Goal: Task Accomplishment & Management: Complete application form

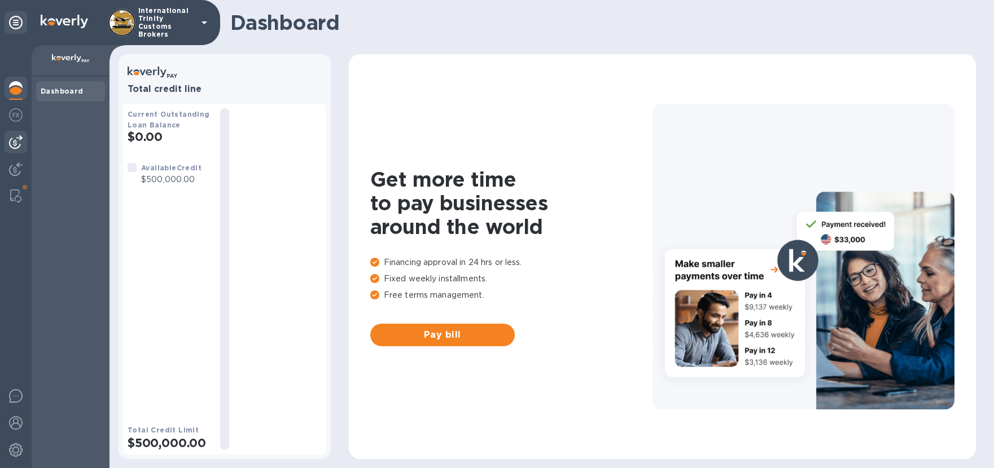
click at [17, 143] on img at bounding box center [16, 142] width 14 height 14
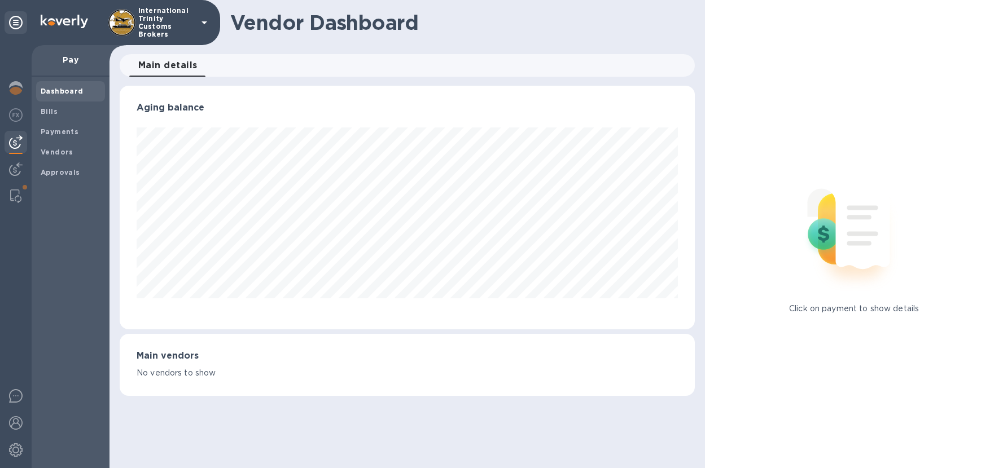
scroll to position [244, 575]
click at [60, 156] on span "Vendors" at bounding box center [57, 152] width 33 height 11
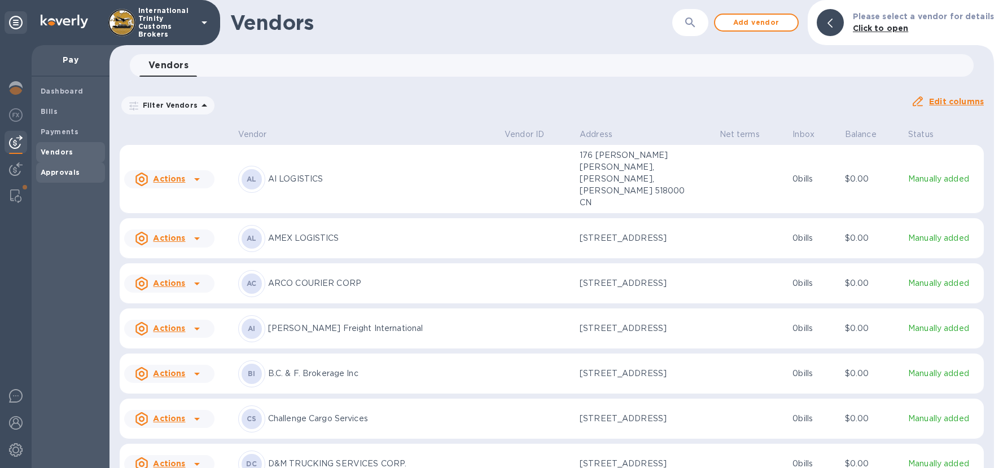
click at [58, 170] on b "Approvals" at bounding box center [60, 172] width 39 height 8
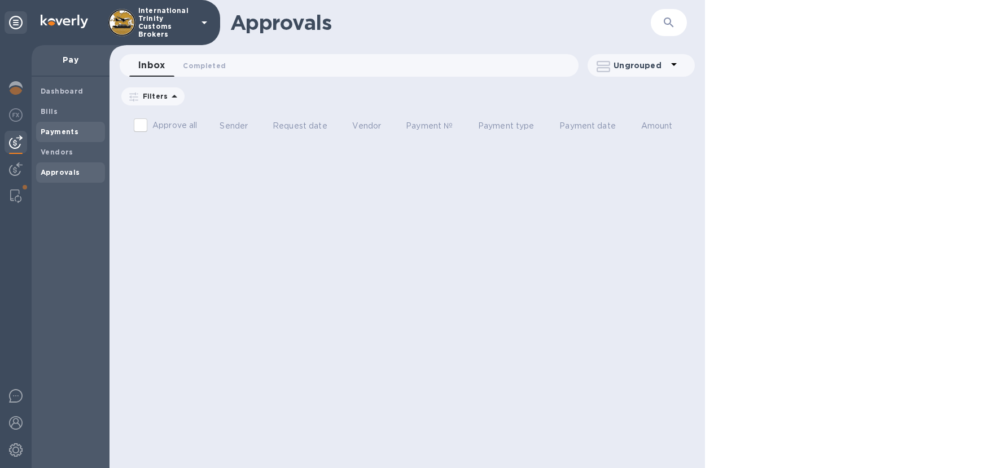
click at [63, 128] on b "Payments" at bounding box center [60, 132] width 38 height 8
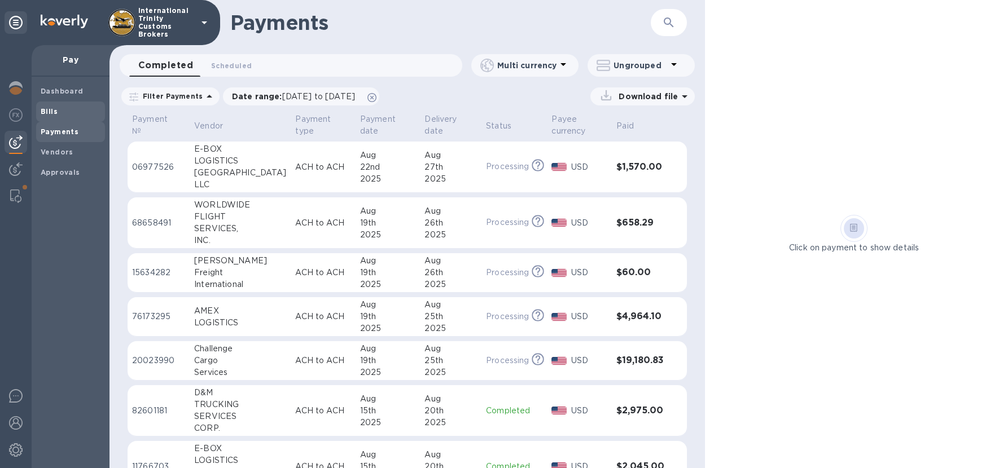
click at [58, 113] on span "Bills" at bounding box center [71, 111] width 60 height 11
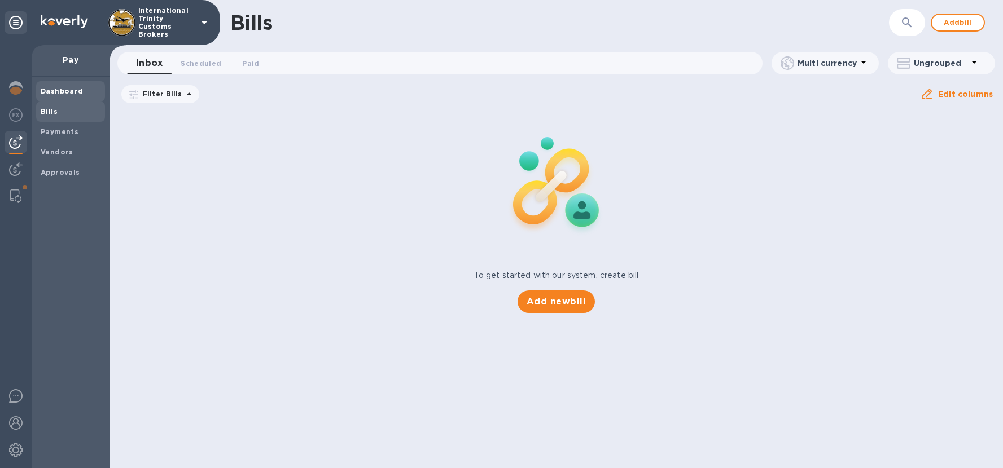
click at [56, 95] on span "Dashboard" at bounding box center [62, 91] width 43 height 11
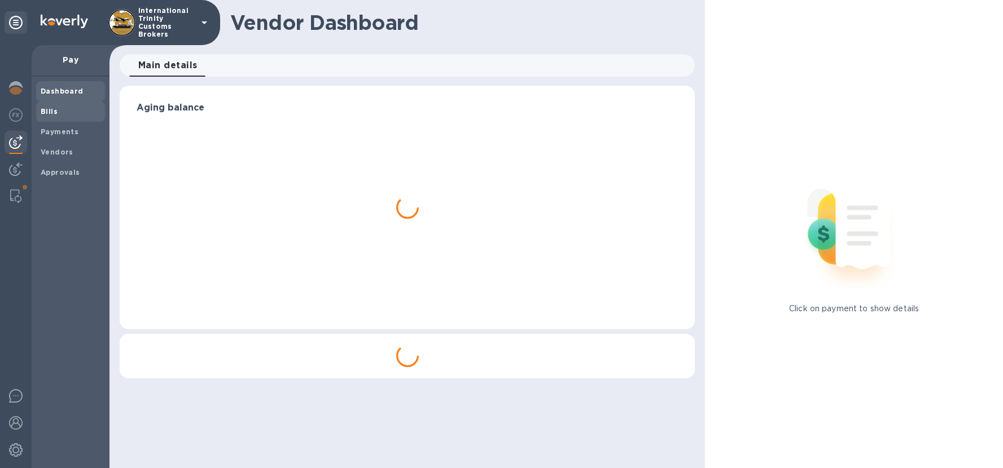
click at [53, 106] on span "Bills" at bounding box center [49, 111] width 17 height 11
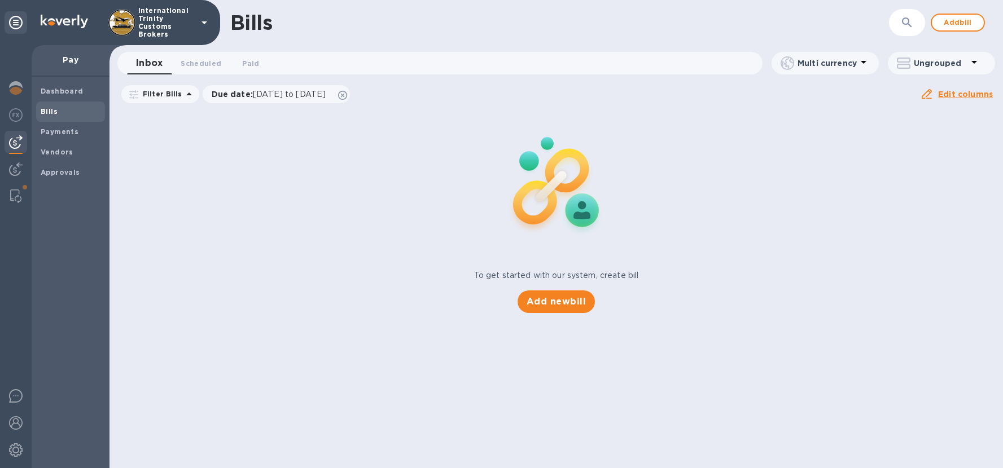
click at [68, 64] on p "Pay" at bounding box center [71, 59] width 60 height 11
click at [546, 296] on span "Add new bill" at bounding box center [555, 302] width 59 height 14
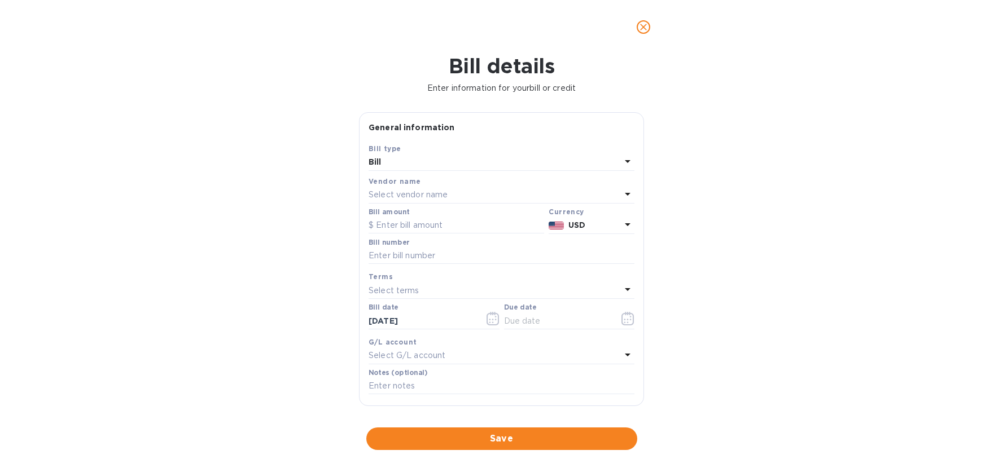
click at [395, 195] on p "Select vendor name" at bounding box center [407, 195] width 79 height 12
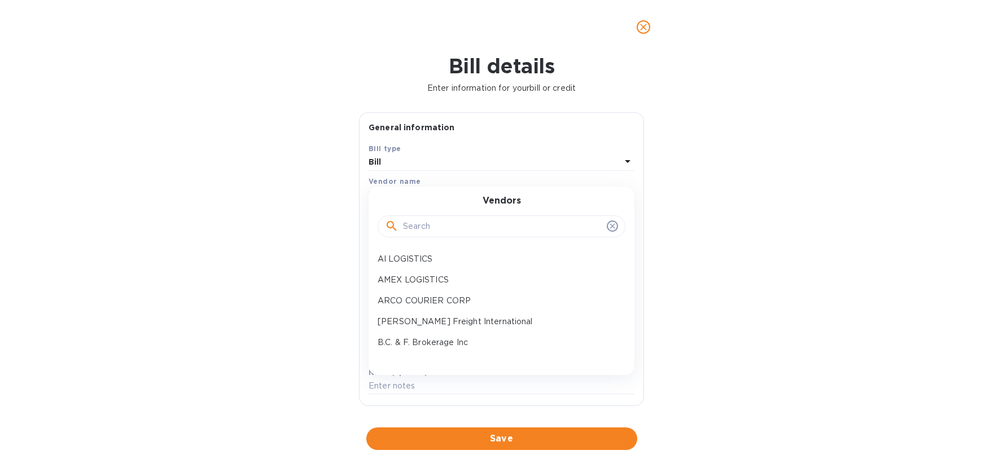
drag, startPoint x: 400, startPoint y: 196, endPoint x: 412, endPoint y: 212, distance: 20.5
click at [408, 201] on div "Vendors" at bounding box center [501, 220] width 239 height 49
click at [414, 232] on input "text" at bounding box center [502, 226] width 199 height 17
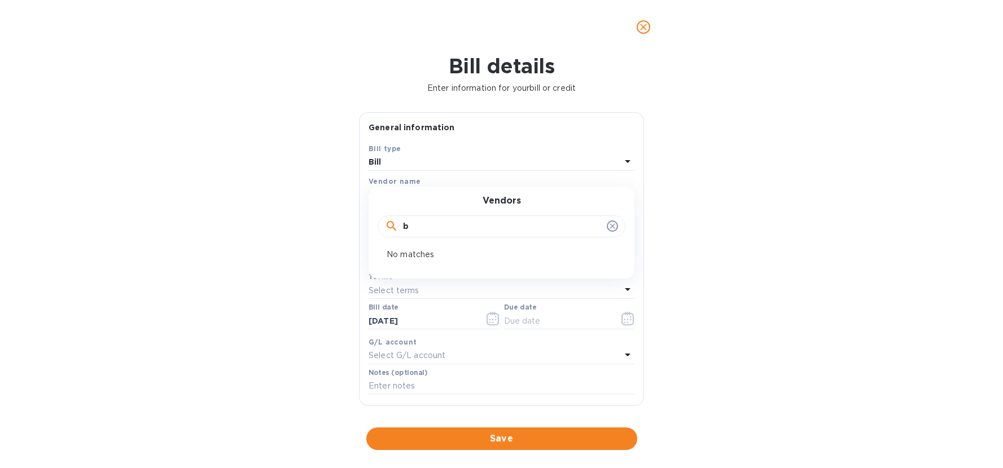
click at [426, 231] on input "b" at bounding box center [502, 226] width 199 height 17
type input "b"
drag, startPoint x: 603, startPoint y: 201, endPoint x: 607, endPoint y: 195, distance: 7.4
click at [603, 200] on div "Vendors b" at bounding box center [501, 220] width 239 height 49
click at [705, 88] on p "Enter information for your bill or credit" at bounding box center [501, 88] width 985 height 12
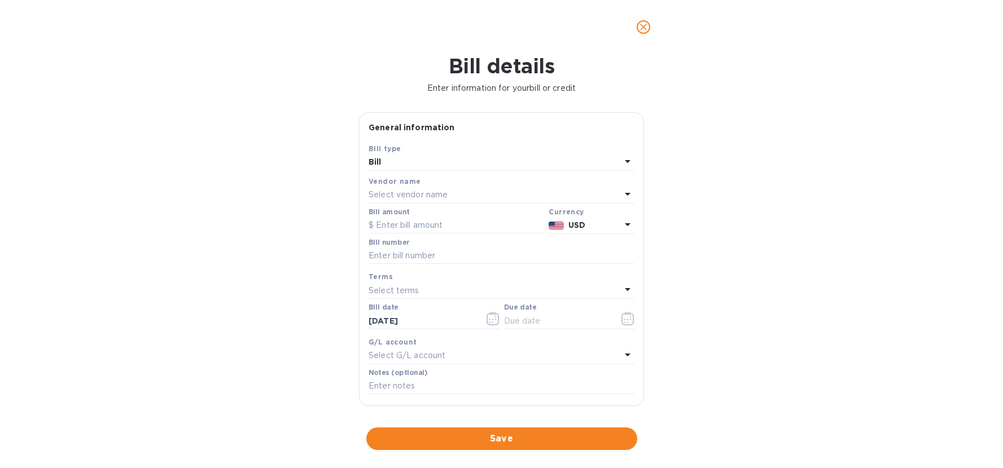
click at [635, 26] on button "close" at bounding box center [643, 27] width 27 height 27
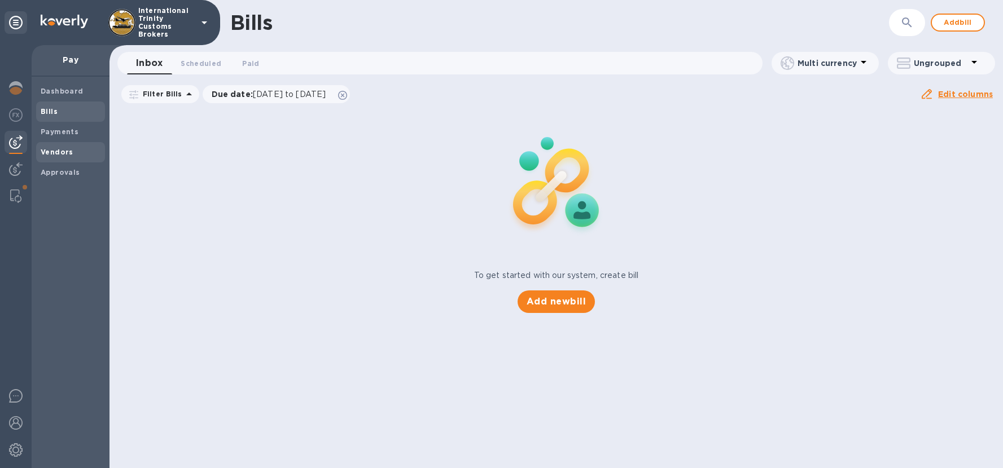
click at [51, 142] on div "Vendors" at bounding box center [70, 152] width 69 height 20
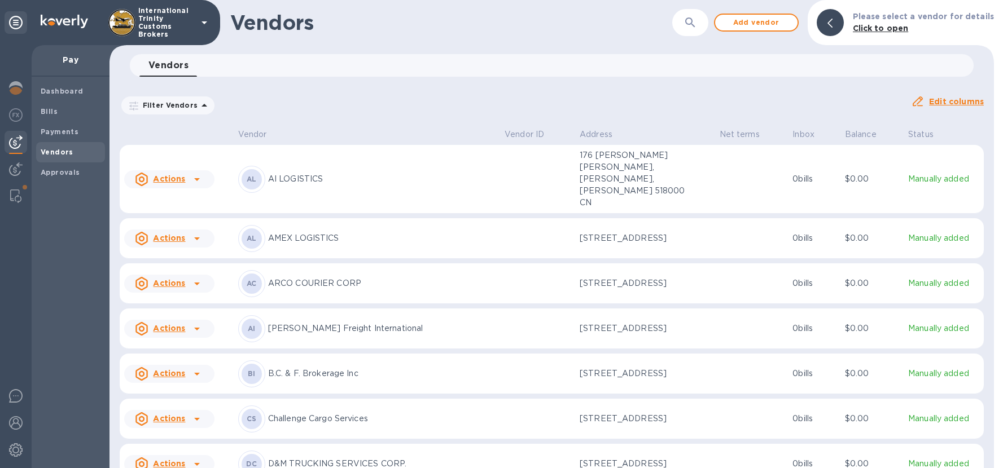
click at [760, 72] on div "Vendors 0" at bounding box center [556, 65] width 834 height 23
click at [745, 22] on span "Add vendor" at bounding box center [756, 23] width 64 height 14
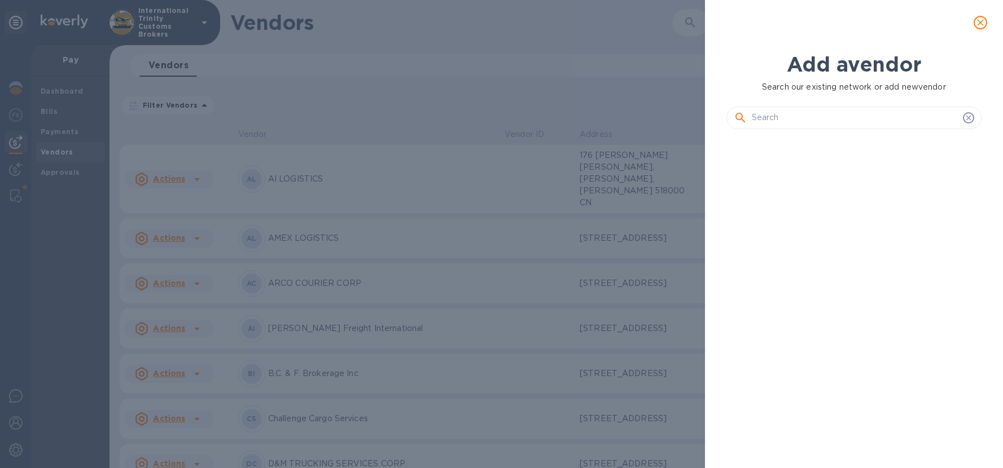
scroll to position [292, 260]
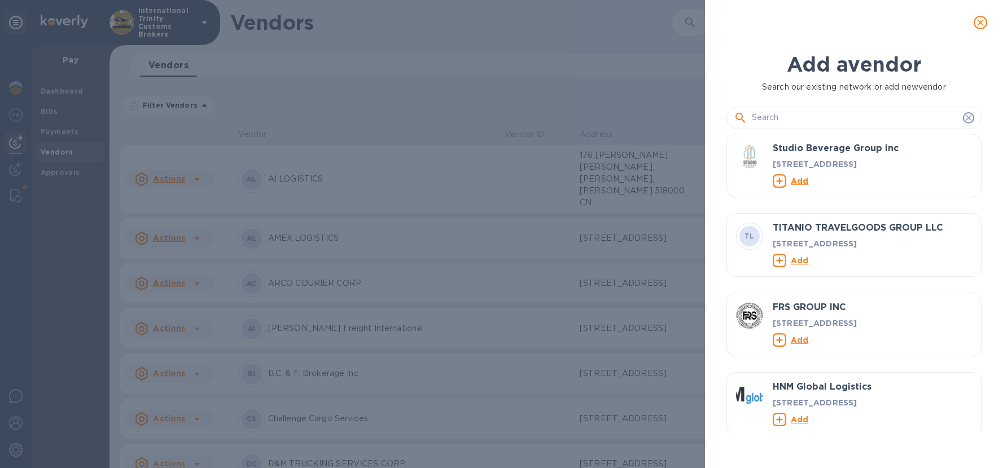
click at [790, 117] on input "text" at bounding box center [855, 117] width 206 height 17
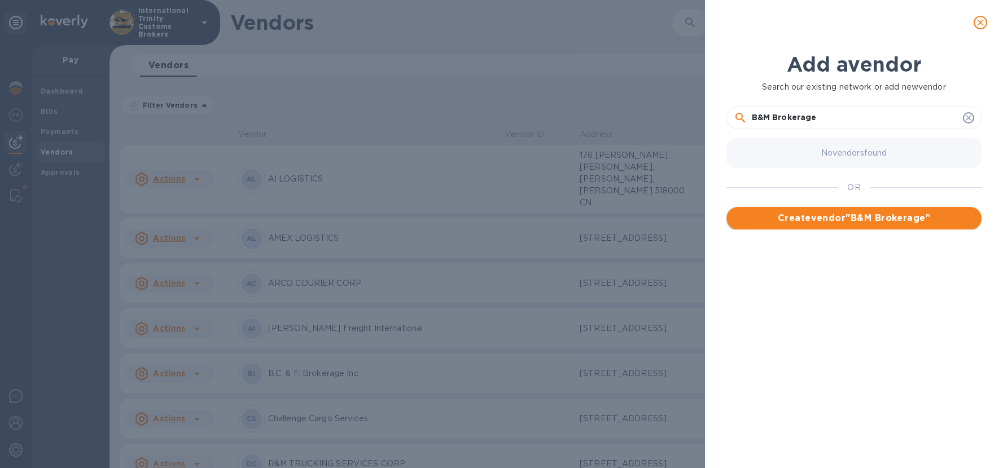
type input "B&M Brokerage"
click at [856, 219] on span "Create vendor " B&M Brokerage "" at bounding box center [853, 219] width 237 height 14
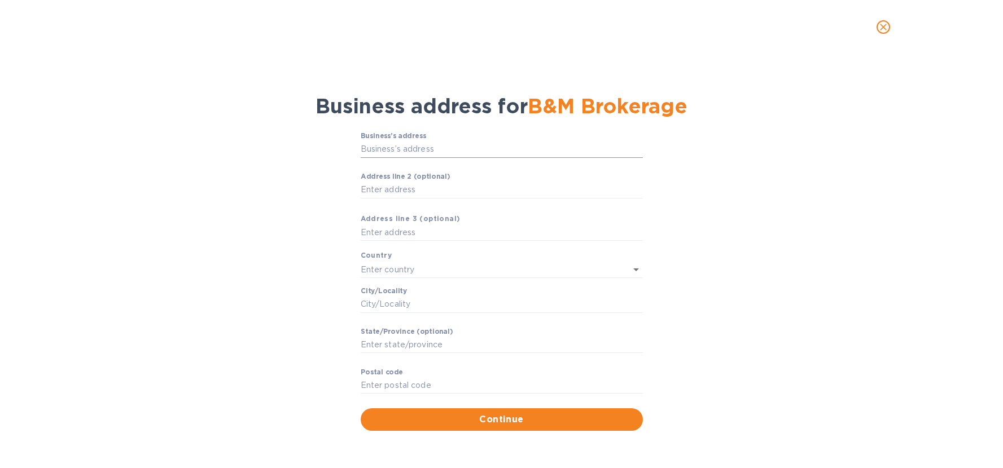
click at [415, 150] on input "Business’s аddress" at bounding box center [502, 149] width 282 height 17
paste input "[STREET_ADDRESS][PERSON_NAME]"
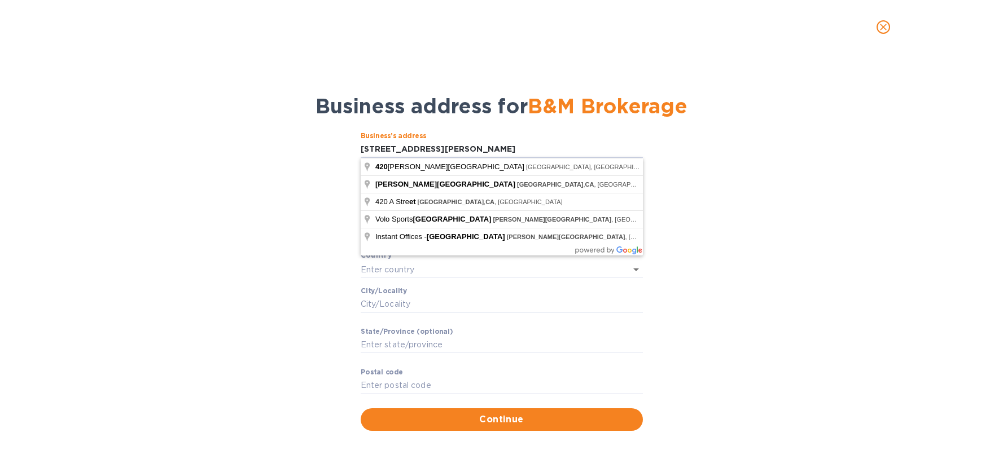
click at [319, 195] on div "Business’s аddress [STREET_ADDRESS][PERSON_NAME] ​ Аddress line 2 (optional) ​ …" at bounding box center [501, 281] width 973 height 313
click at [393, 146] on input "[STREET_ADDRESS][PERSON_NAME]" at bounding box center [502, 149] width 282 height 17
type input "[STREET_ADDRESS][PERSON_NAME]"
type input "[GEOGRAPHIC_DATA]"
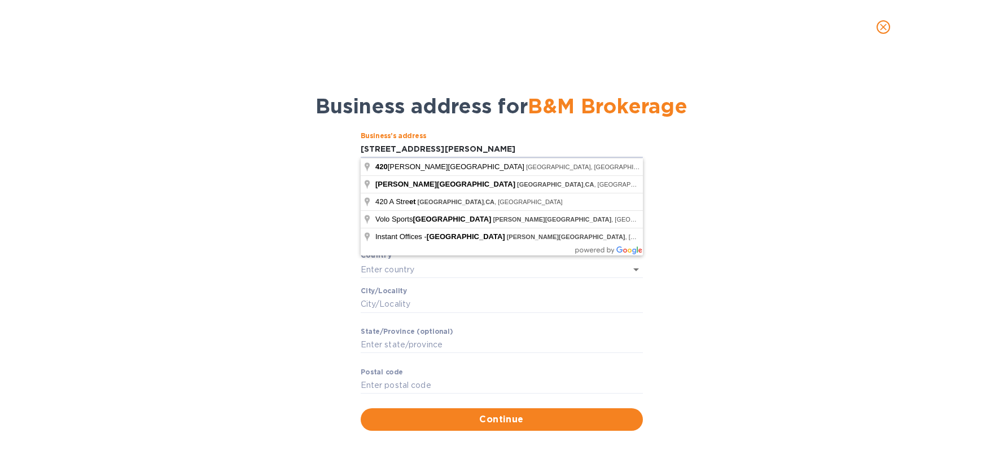
type input "CA"
type input "94104"
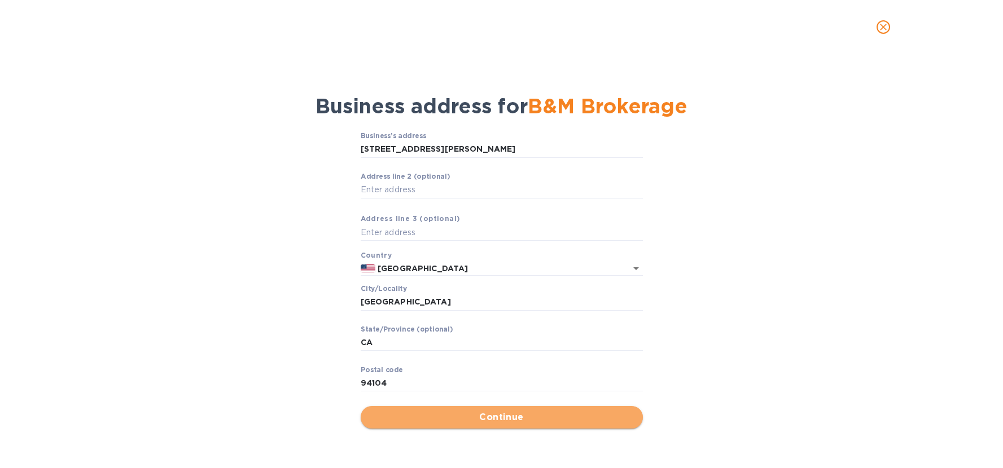
click at [430, 417] on span "Continue" at bounding box center [502, 418] width 264 height 14
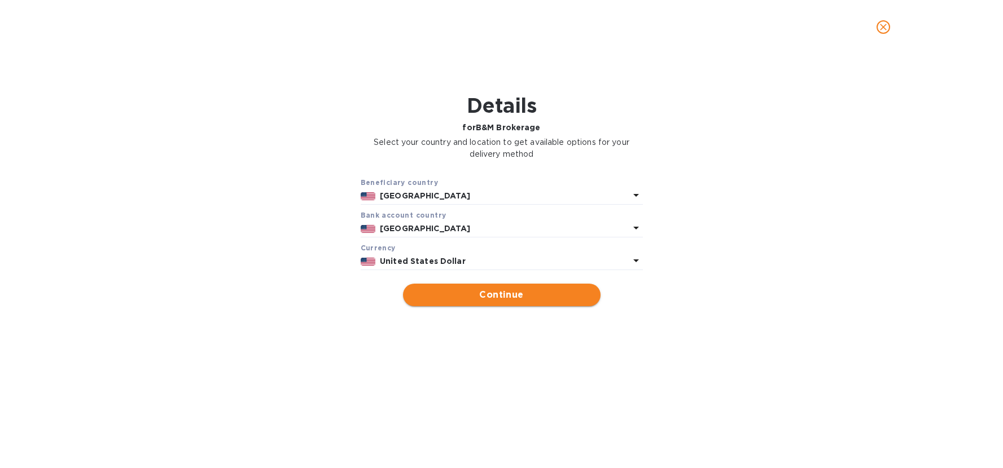
click at [502, 298] on span "Continue" at bounding box center [501, 295] width 179 height 14
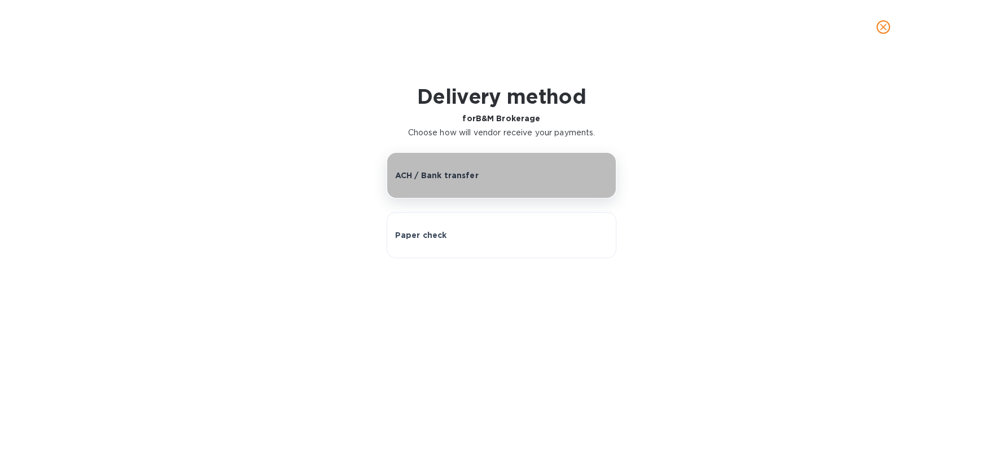
click at [453, 166] on button "ACH / Bank transfer" at bounding box center [501, 175] width 230 height 46
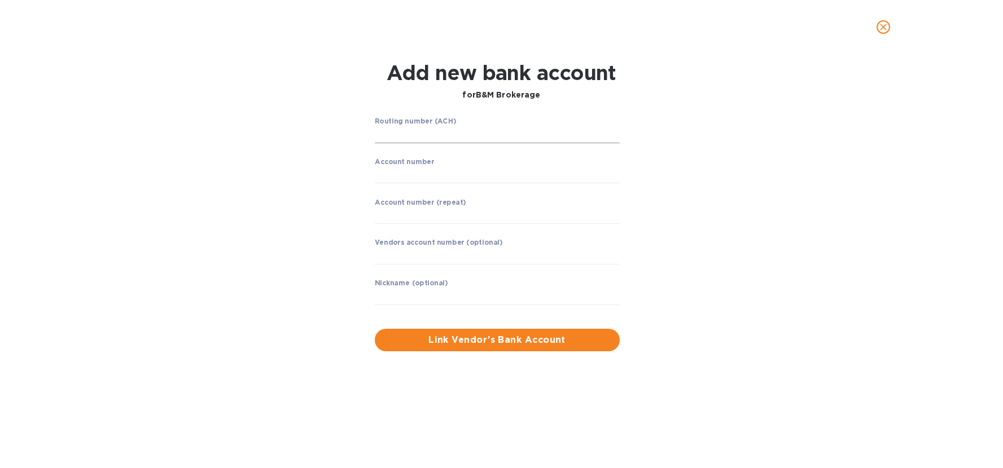
click at [422, 145] on p "​" at bounding box center [497, 151] width 245 height 13
click at [419, 131] on input "string" at bounding box center [497, 134] width 245 height 17
click at [411, 136] on input "string" at bounding box center [497, 134] width 245 height 17
type input "021200025"
click at [412, 173] on input "string" at bounding box center [497, 174] width 245 height 17
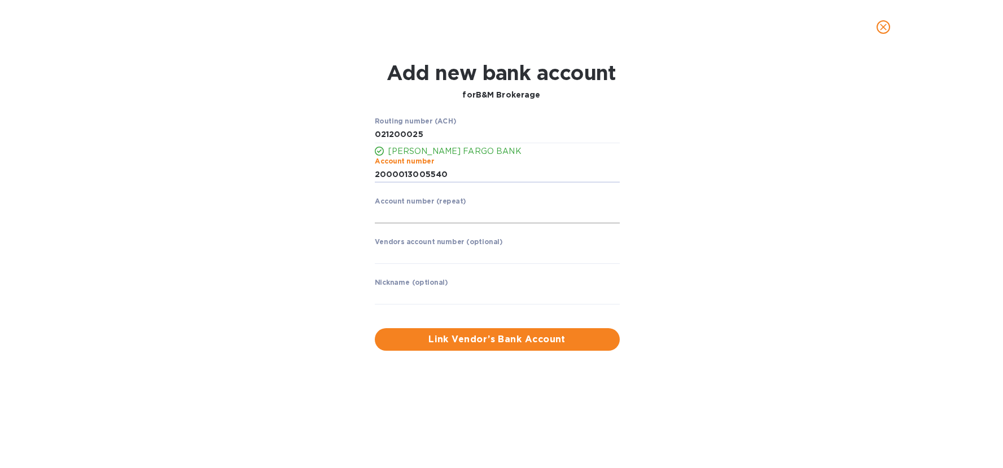
type input "2000013005540"
click at [468, 212] on input "string" at bounding box center [497, 214] width 245 height 17
drag, startPoint x: 455, startPoint y: 178, endPoint x: 351, endPoint y: 170, distance: 104.7
click at [351, 170] on div "Routing number (ACH) [PERSON_NAME] FARGO BANK Account number ​ Account number (…" at bounding box center [501, 234] width 649 height 247
click at [461, 213] on input "string" at bounding box center [497, 214] width 245 height 17
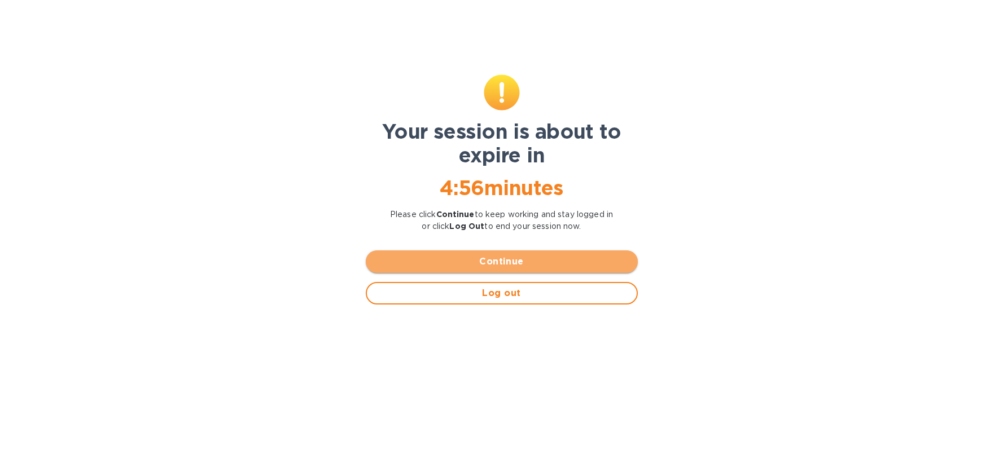
click at [510, 257] on span "Continue" at bounding box center [502, 262] width 254 height 14
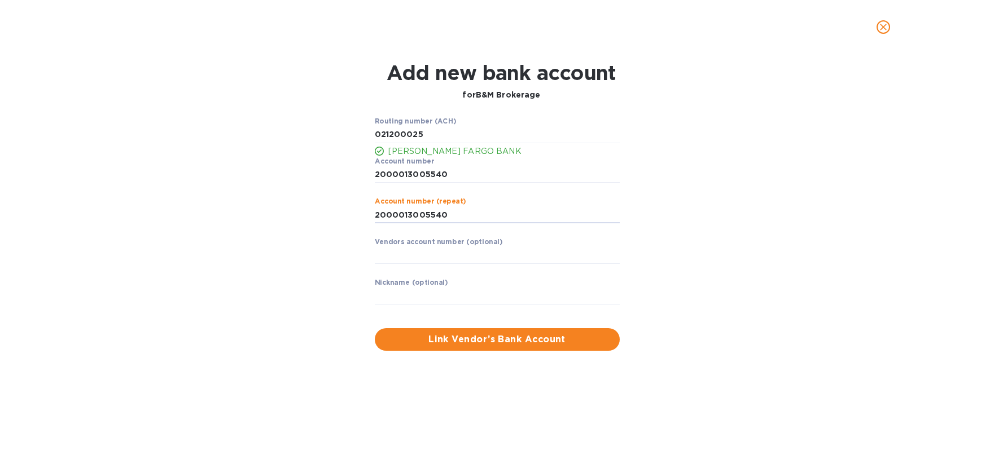
type input "2000013005540"
click at [449, 266] on p "​" at bounding box center [497, 272] width 245 height 13
click at [448, 259] on input "text" at bounding box center [497, 255] width 245 height 17
click at [432, 295] on input "text" at bounding box center [497, 296] width 245 height 17
type input "B&M International Bond & Marine Brokerage"
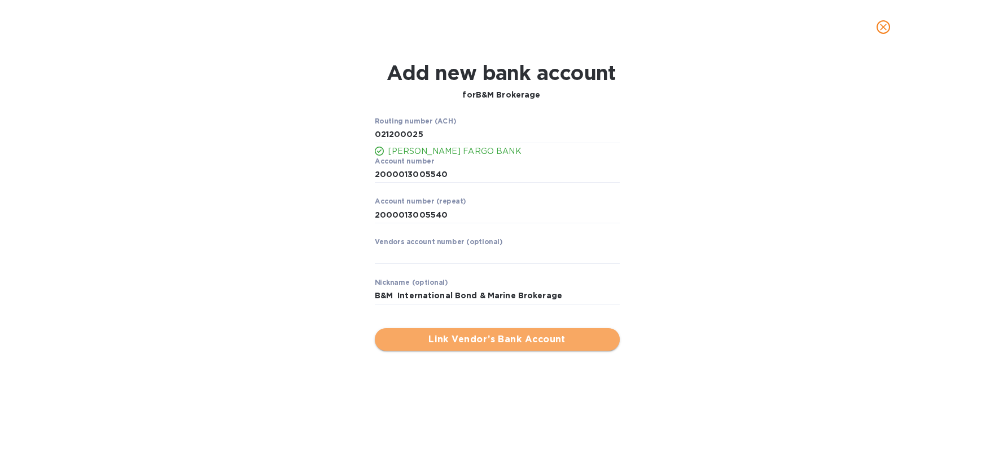
click at [454, 337] on span "Link Vendor’s Bank Account" at bounding box center [497, 340] width 227 height 14
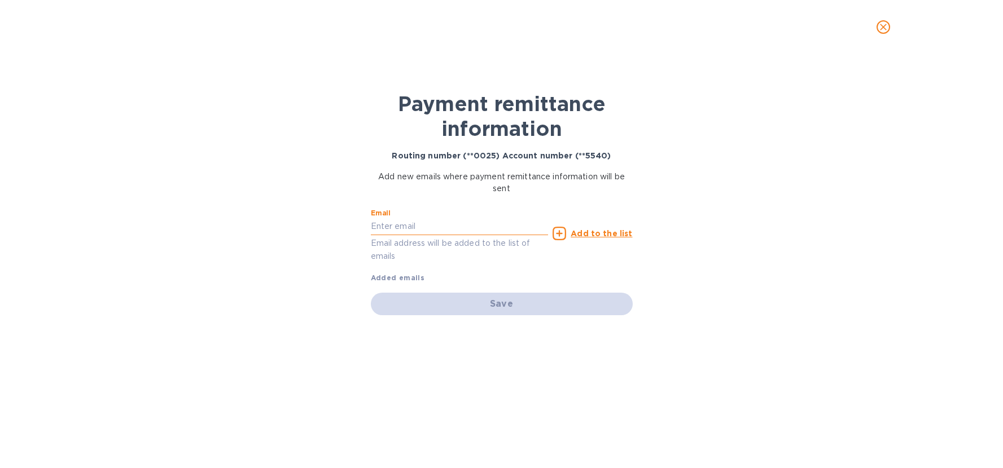
click at [411, 225] on input "text" at bounding box center [460, 226] width 178 height 17
drag, startPoint x: 459, startPoint y: 216, endPoint x: 452, endPoint y: 218, distance: 7.9
click at [459, 216] on div "Email Email address will be added to the list of emails" at bounding box center [460, 236] width 178 height 54
click at [427, 232] on input "text" at bounding box center [460, 226] width 178 height 17
type input "[EMAIL_ADDRESS][DOMAIN_NAME]"
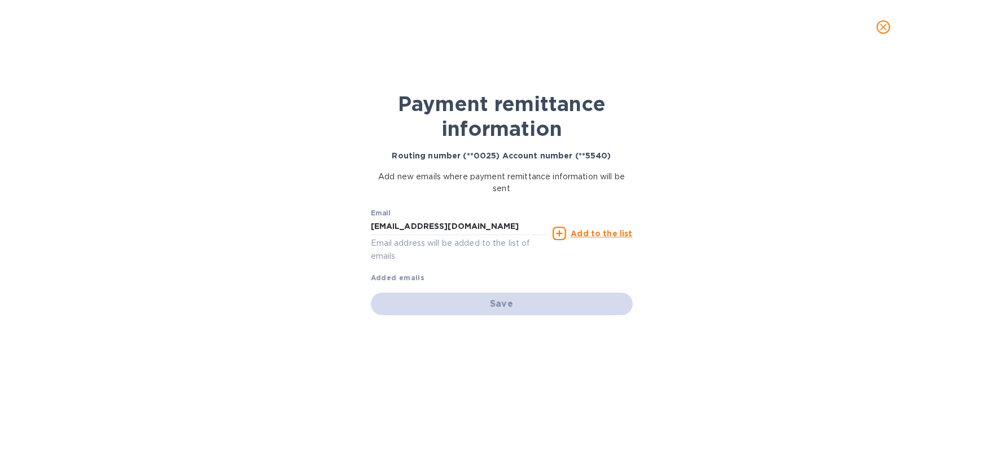
click at [592, 233] on u "Add to the list" at bounding box center [600, 233] width 61 height 9
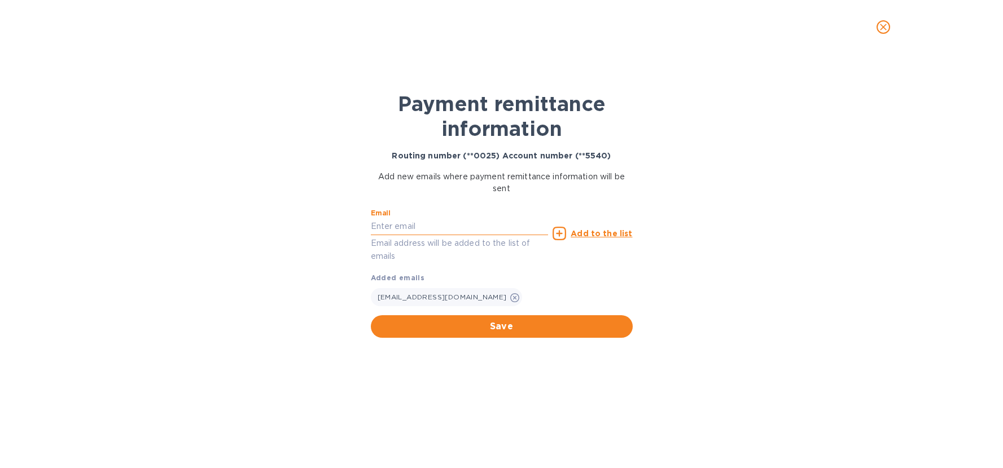
click at [417, 222] on input "text" at bounding box center [460, 226] width 178 height 17
type input "[EMAIL_ADDRESS][DOMAIN_NAME]"
click at [595, 240] on div "Add to the list" at bounding box center [592, 234] width 84 height 18
click at [599, 235] on u "Add to the list" at bounding box center [600, 233] width 61 height 9
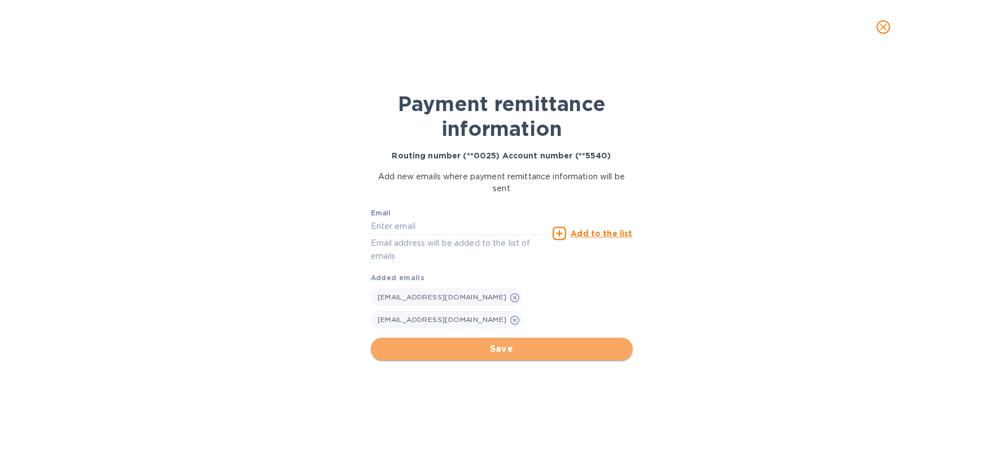
click at [472, 342] on span "Save" at bounding box center [502, 349] width 244 height 14
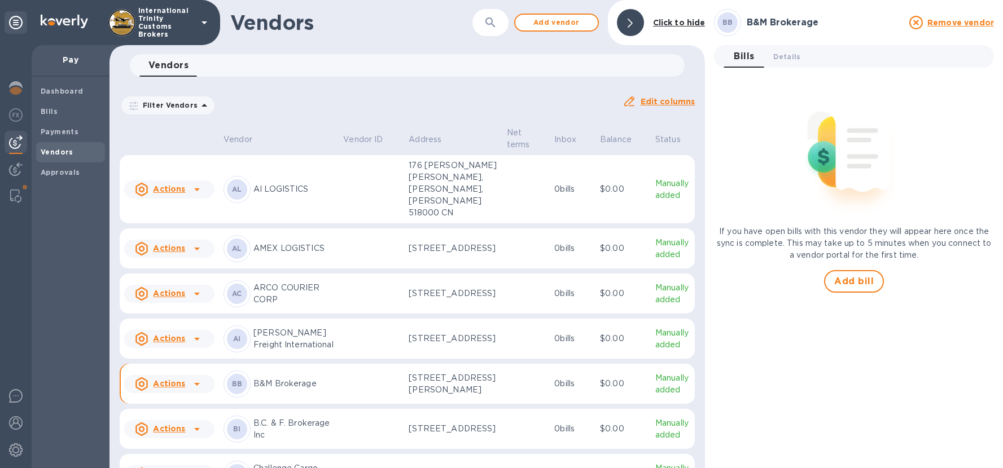
click at [250, 107] on div "Filter Vendors Auto pay: All" at bounding box center [367, 105] width 494 height 21
click at [47, 113] on b "Bills" at bounding box center [49, 111] width 17 height 8
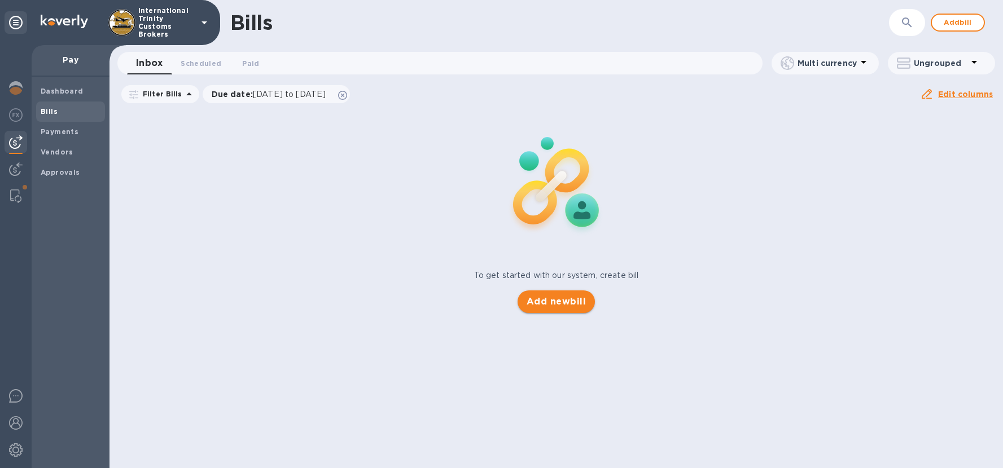
click at [585, 305] on span "Add new bill" at bounding box center [555, 302] width 59 height 14
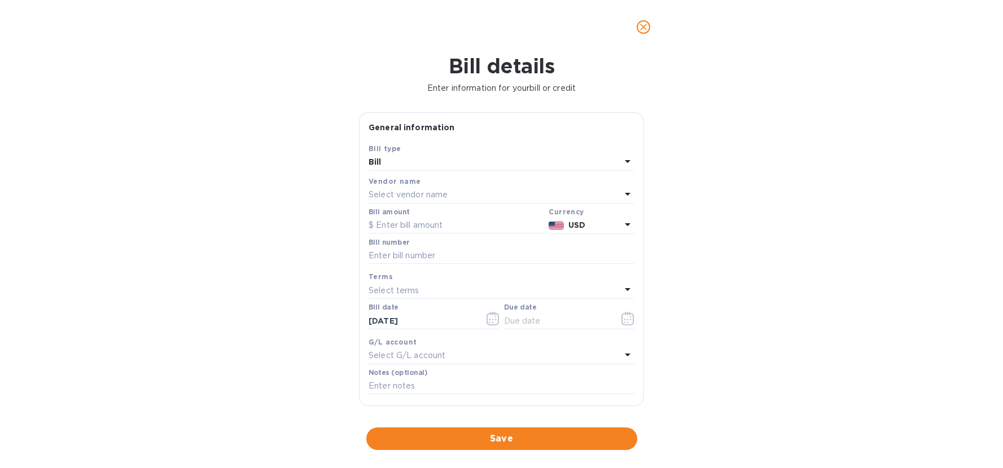
click at [410, 157] on div "Bill" at bounding box center [494, 163] width 252 height 16
click at [358, 142] on div "General information Save Bill type Bill Bill type Bill Credit Vendor name Selec…" at bounding box center [501, 260] width 296 height 297
click at [427, 200] on p "Select vendor name" at bounding box center [407, 195] width 79 height 12
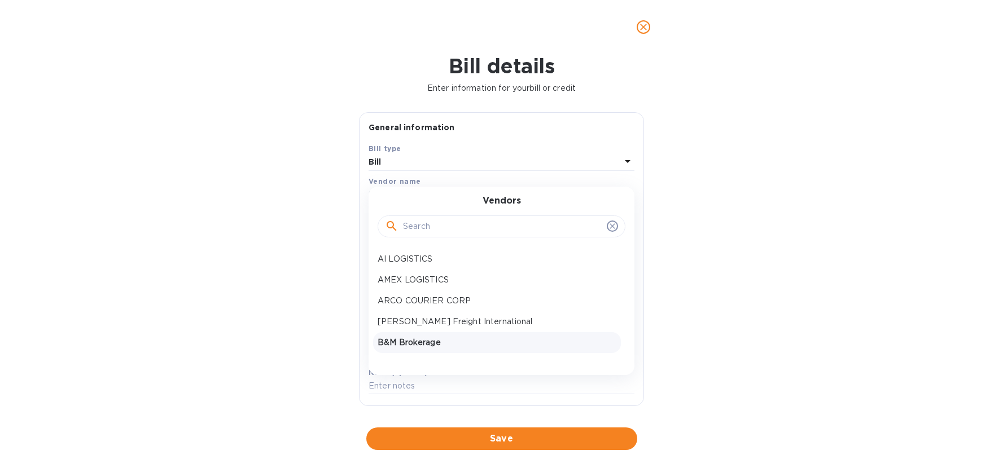
click at [415, 341] on p "B&M Brokerage" at bounding box center [496, 343] width 239 height 12
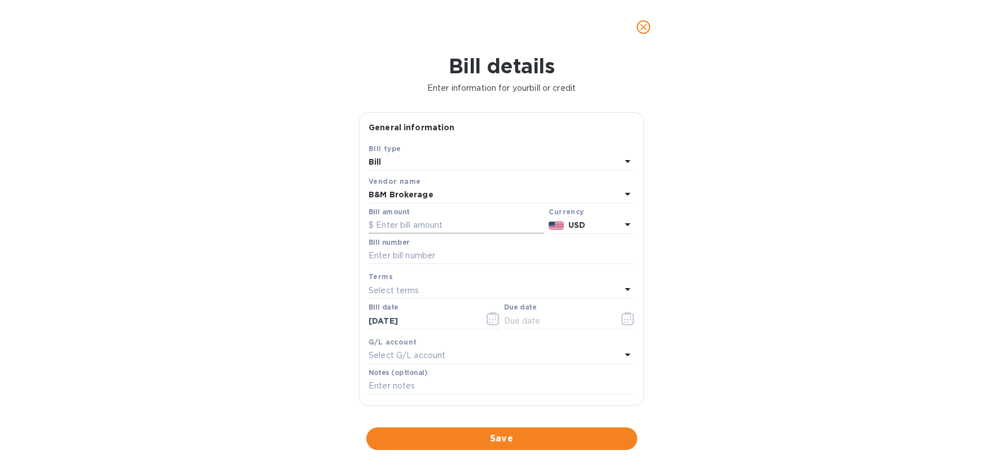
drag, startPoint x: 433, startPoint y: 229, endPoint x: 427, endPoint y: 227, distance: 7.1
click at [433, 229] on input "text" at bounding box center [455, 225] width 175 height 17
type input "5,162.30"
click at [443, 235] on div "Bill type Bill Vendor name B&M Brokerage Bill amount $ 5,162.30 Currency USD Bi…" at bounding box center [501, 269] width 270 height 258
click at [425, 253] on input "text" at bounding box center [501, 256] width 266 height 17
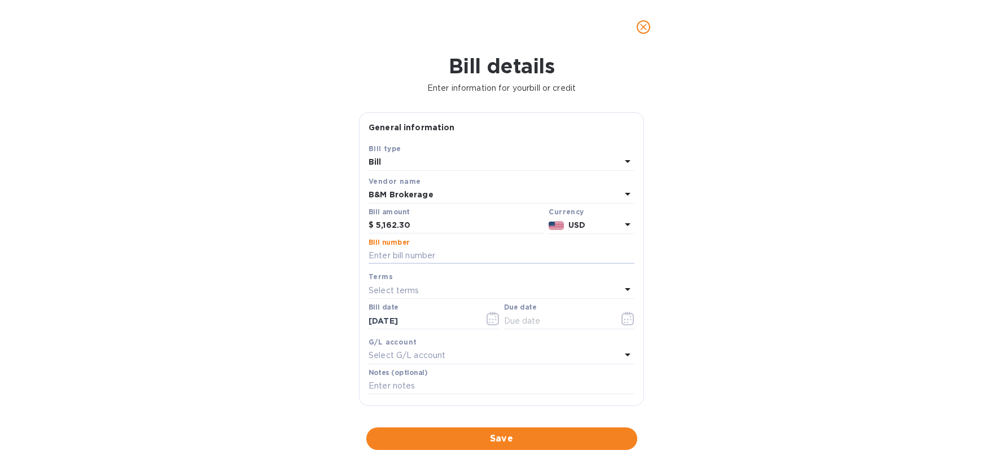
click at [720, 248] on div "Bill details Enter information for your bill or credit General information Save…" at bounding box center [501, 261] width 1003 height 414
click at [621, 317] on icon "button" at bounding box center [627, 319] width 12 height 14
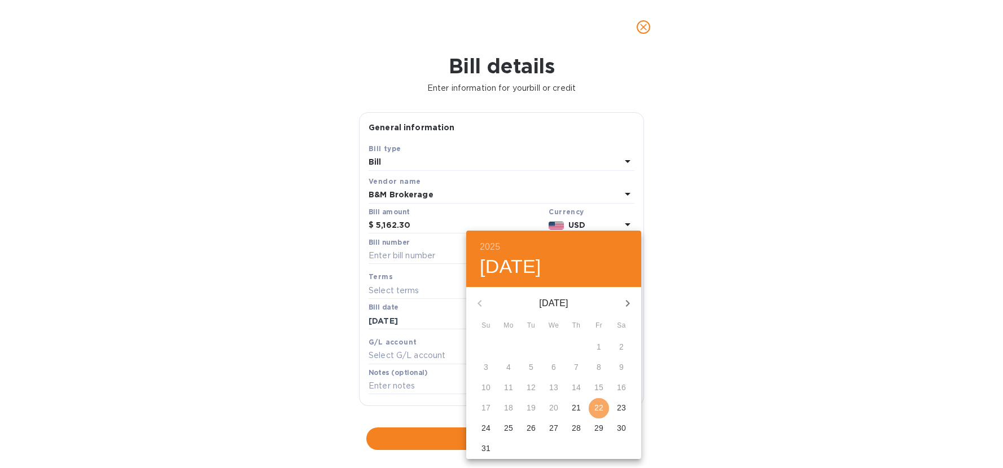
click at [597, 410] on p "22" at bounding box center [598, 407] width 9 height 11
type input "[DATE]"
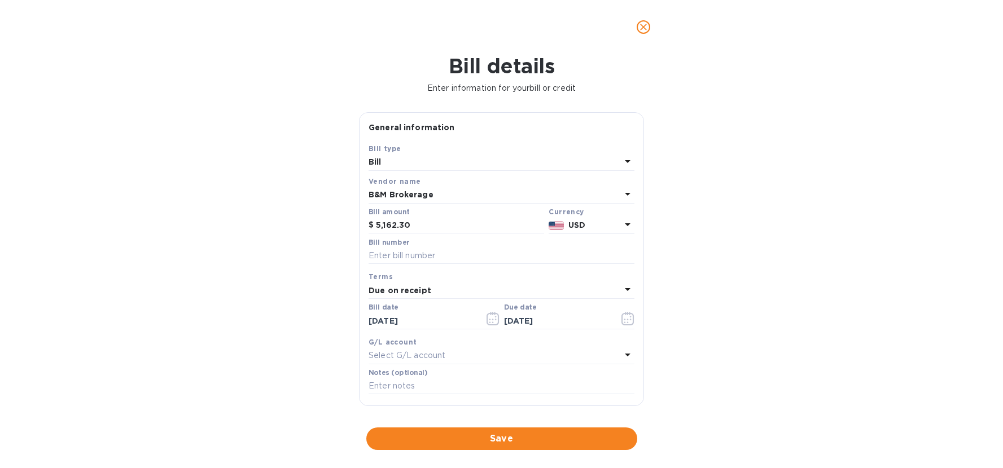
click at [696, 329] on div "Bill details Enter information for your bill or credit General information Save…" at bounding box center [501, 261] width 1003 height 414
click at [504, 434] on span "Save" at bounding box center [501, 439] width 253 height 14
click at [414, 254] on input "text" at bounding box center [501, 256] width 266 height 17
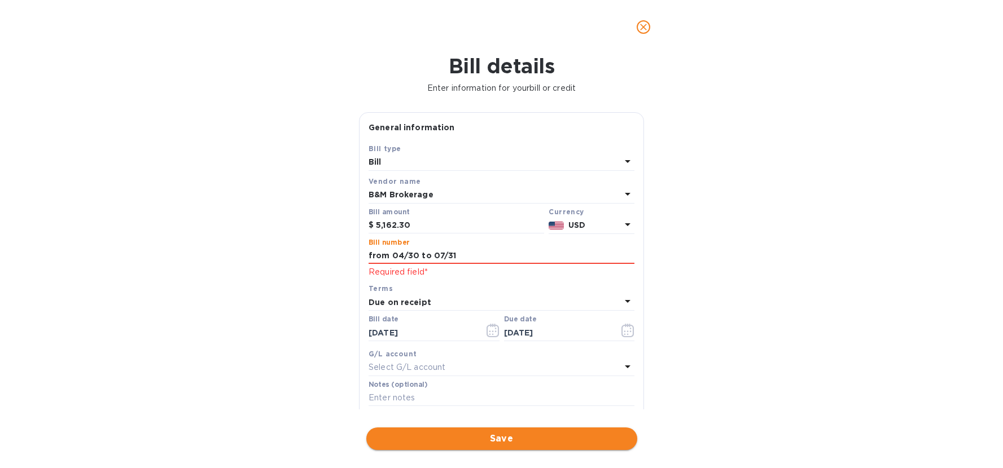
type input "from 04/30 to 07/31"
click at [478, 424] on div "Bill details Enter information for your bill or credit General information Save…" at bounding box center [501, 261] width 1003 height 414
click at [490, 434] on span "Save" at bounding box center [501, 439] width 253 height 14
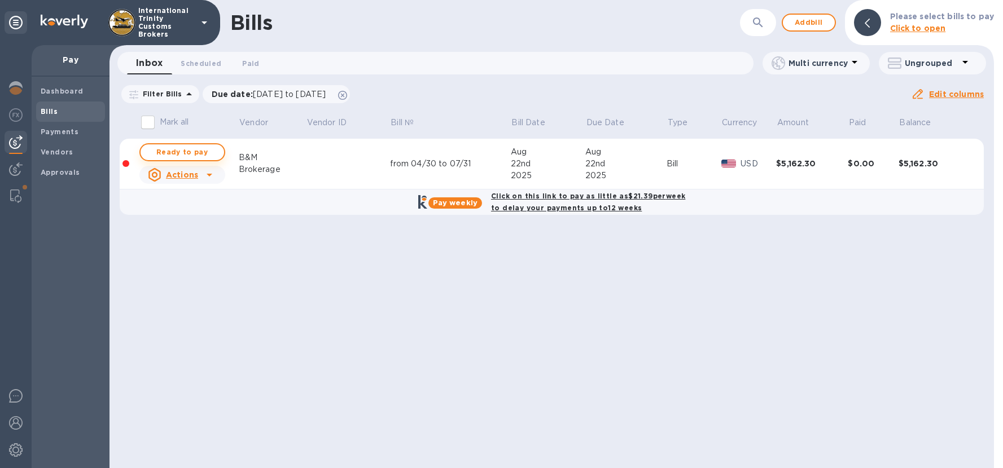
click at [183, 152] on span "Ready to pay" at bounding box center [182, 153] width 65 height 14
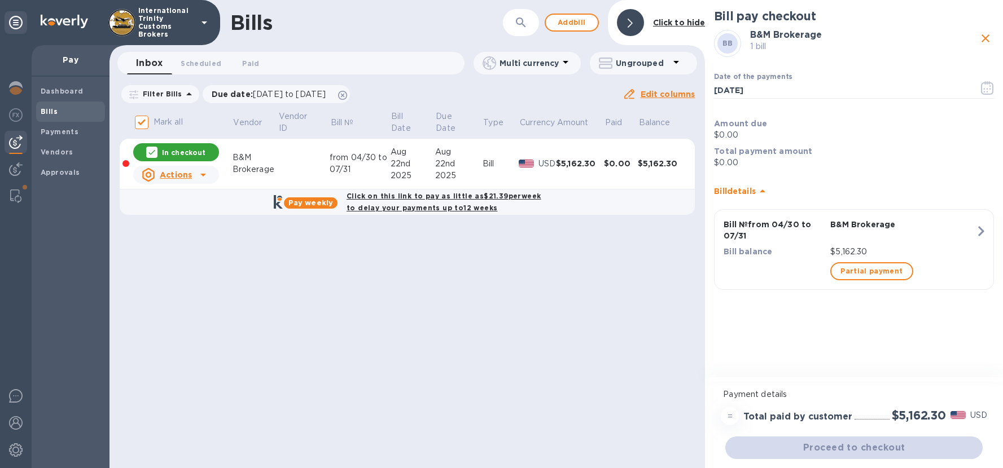
click at [818, 445] on div "Proceed to checkout" at bounding box center [854, 447] width 262 height 27
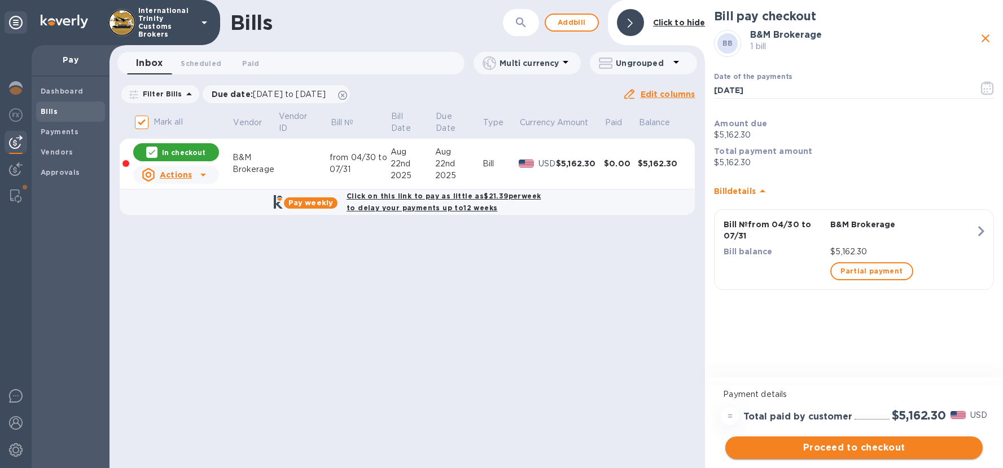
click at [876, 456] on button "Proceed to checkout" at bounding box center [853, 448] width 257 height 23
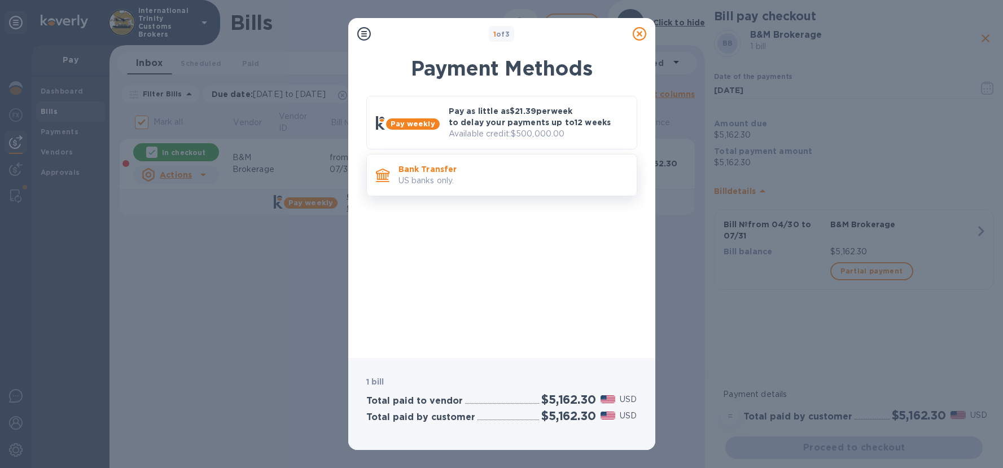
click at [414, 166] on p "Bank Transfer" at bounding box center [512, 169] width 229 height 11
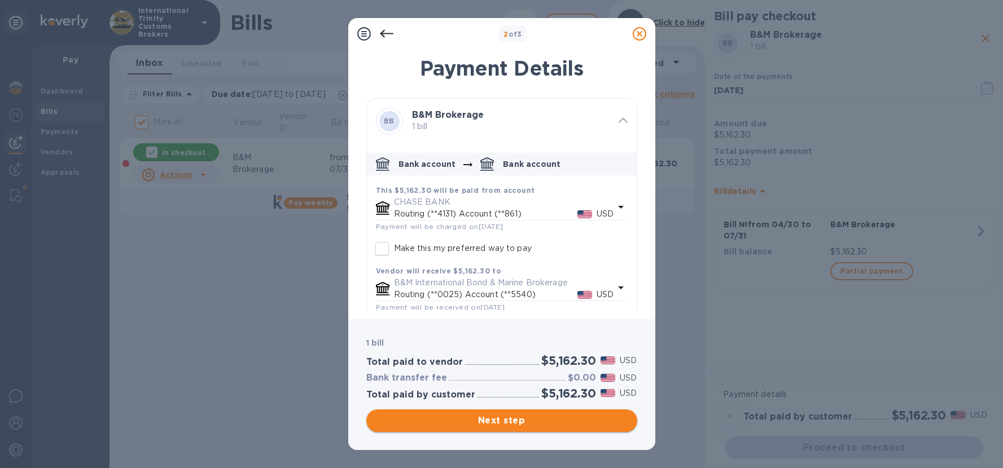
click at [515, 420] on span "Next step" at bounding box center [501, 421] width 253 height 14
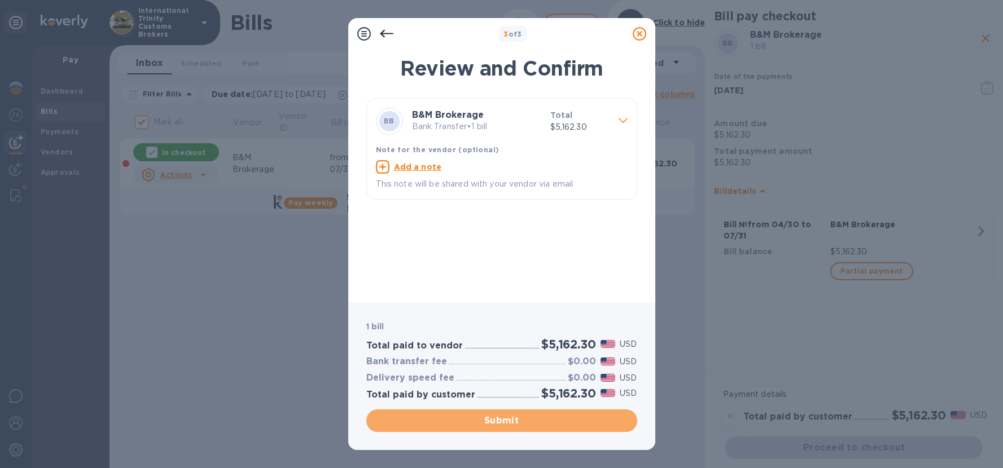
click at [512, 427] on span "Submit" at bounding box center [501, 421] width 253 height 14
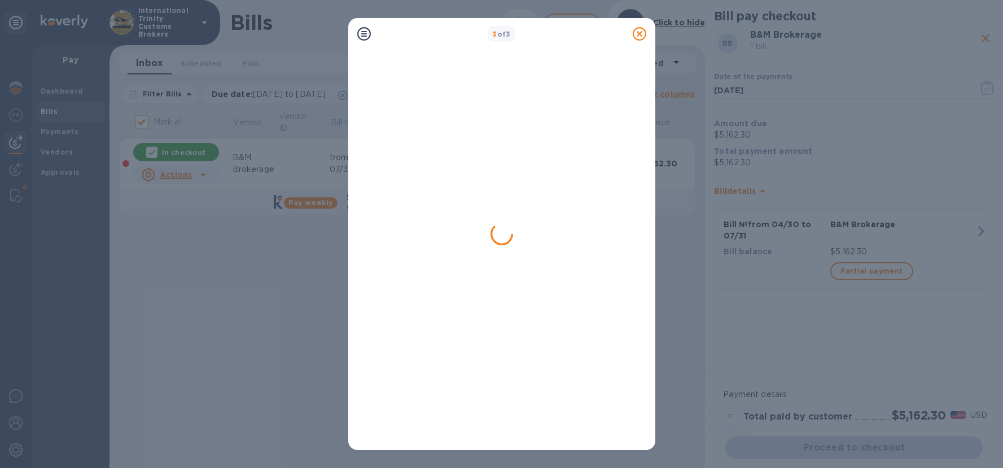
checkbox input "false"
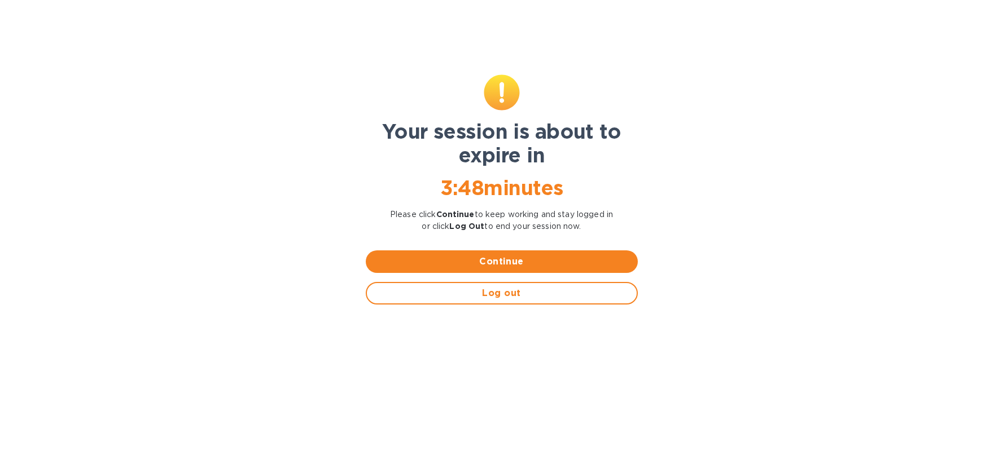
click at [544, 263] on span "Continue" at bounding box center [502, 262] width 254 height 14
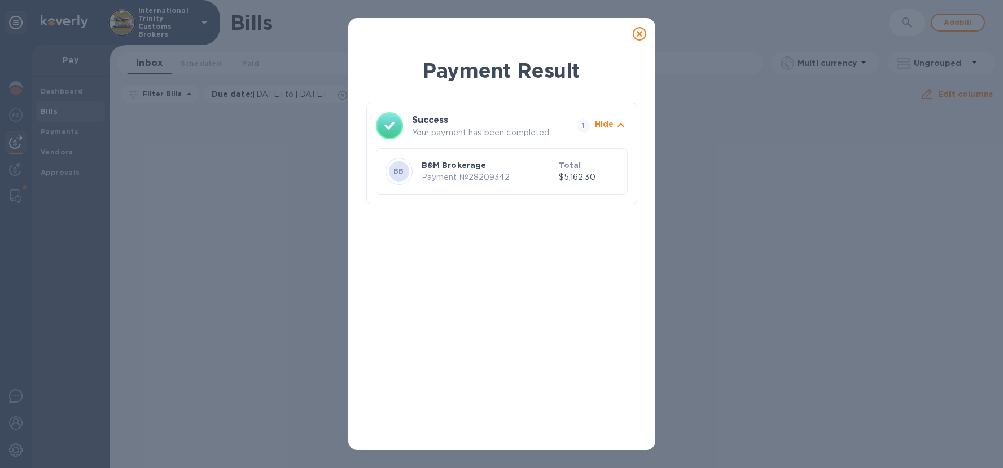
click at [399, 130] on icon at bounding box center [389, 125] width 27 height 27
click at [642, 34] on icon at bounding box center [639, 34] width 14 height 14
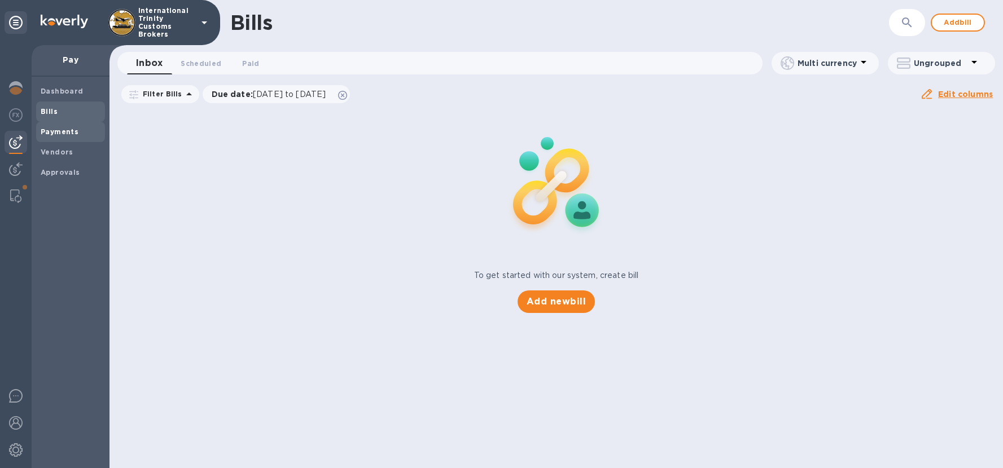
click at [62, 130] on b "Payments" at bounding box center [60, 132] width 38 height 8
